Goal: Task Accomplishment & Management: Manage account settings

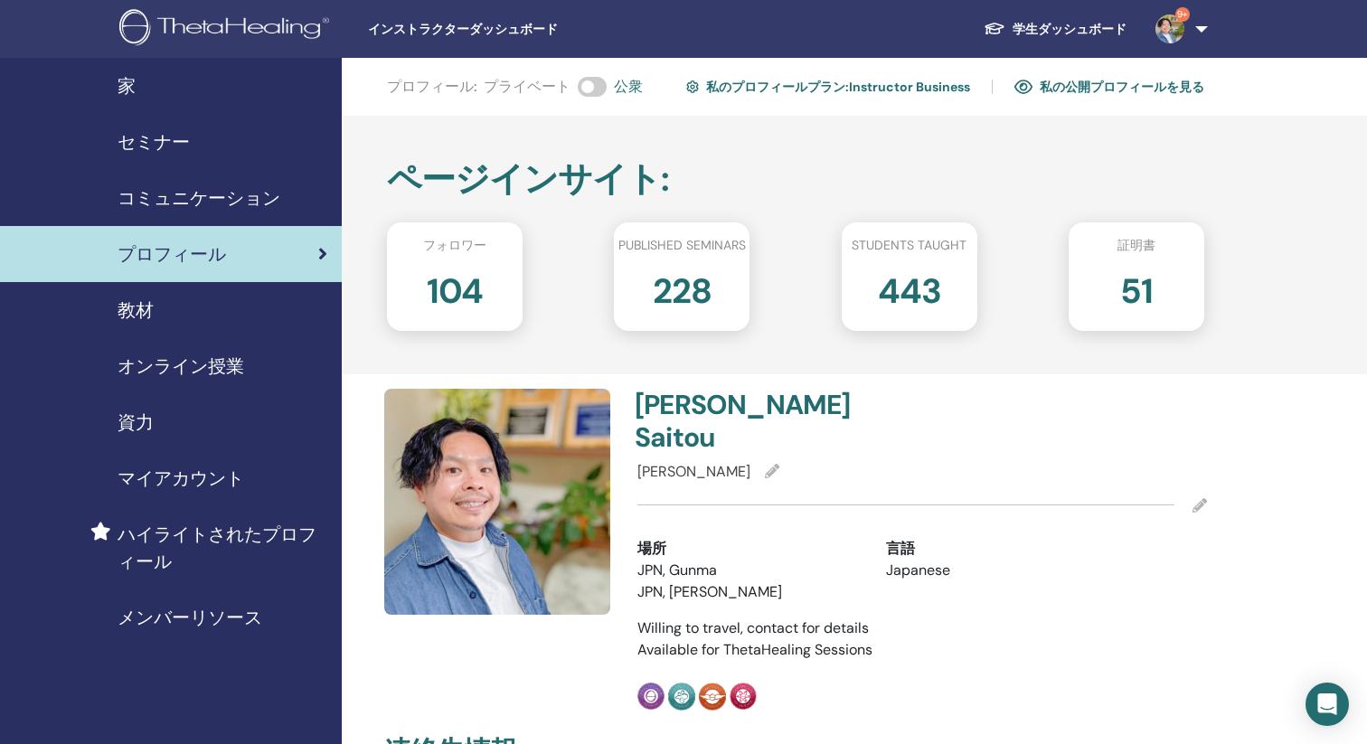
click at [188, 136] on span "セミナー" at bounding box center [153, 141] width 72 height 27
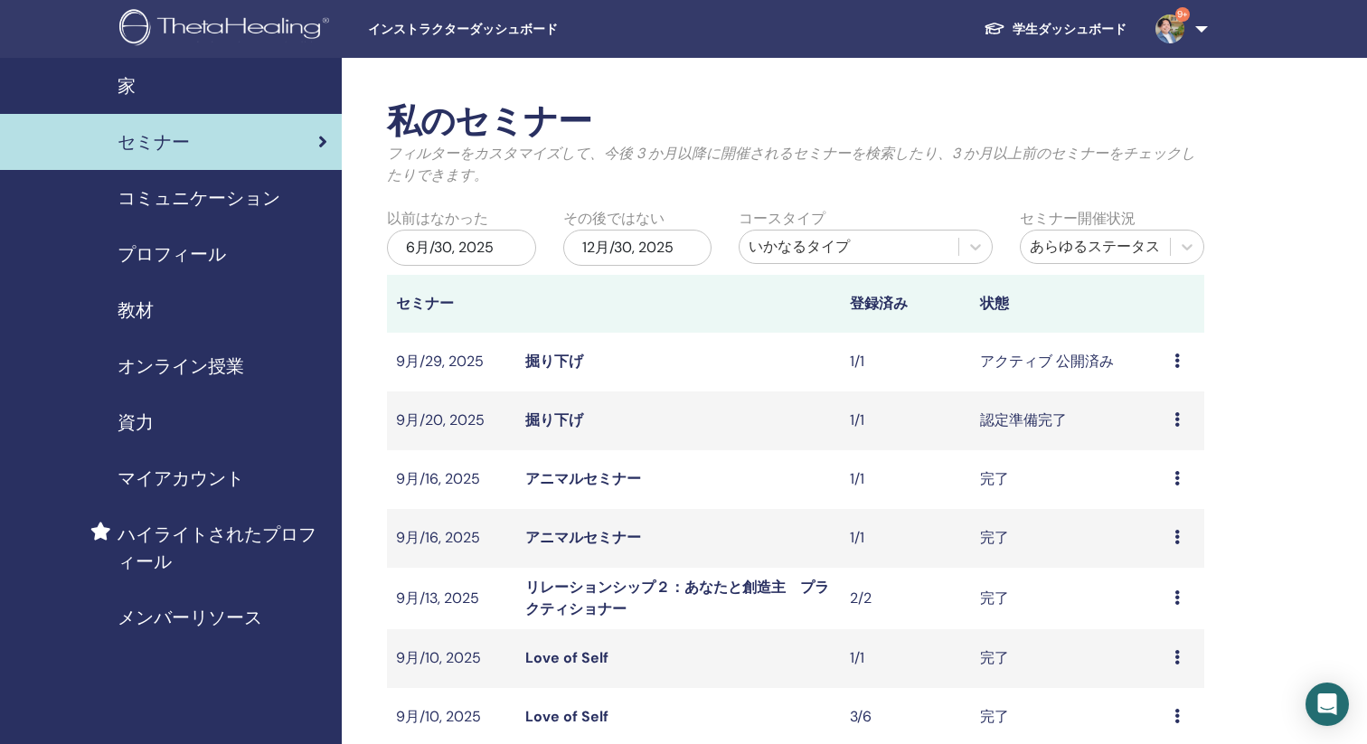
click at [1175, 365] on icon at bounding box center [1176, 360] width 5 height 14
click at [1153, 437] on link "出席者" at bounding box center [1149, 434] width 43 height 19
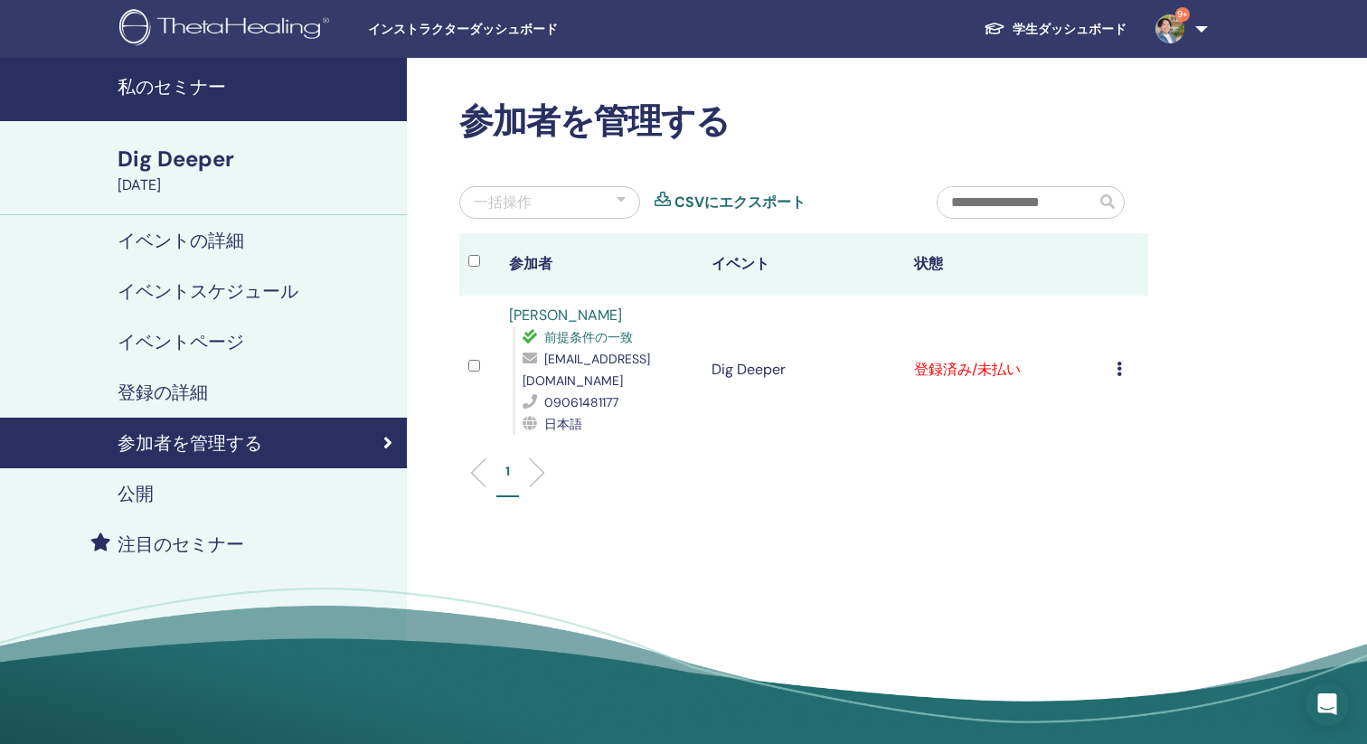
click at [1114, 371] on td "登録をキャンセルする 自動認証しない 有料としてマーク 未払いとしてマーク 不在としてマーク 完了して認定する 証明書のダウンロード" at bounding box center [1127, 370] width 41 height 148
click at [1117, 370] on icon at bounding box center [1118, 369] width 5 height 14
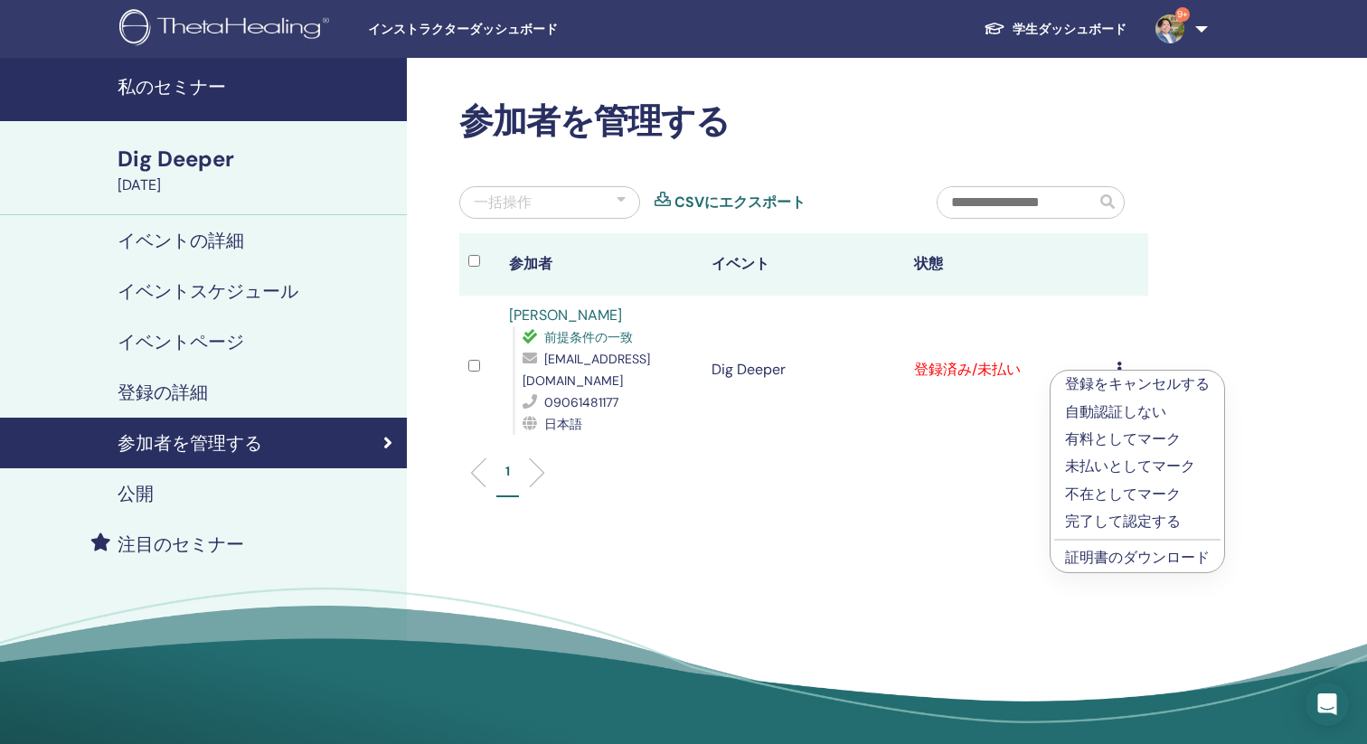
click at [1108, 558] on link "証明書のダウンロード" at bounding box center [1137, 557] width 145 height 19
